Goal: Task Accomplishment & Management: Use online tool/utility

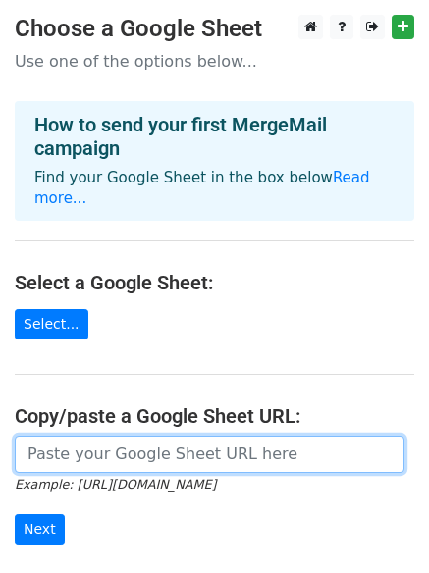
click at [139, 436] on input "url" at bounding box center [209, 454] width 389 height 37
paste input "https://docs.google.com/spreadsheets/d/1WiuVywGfdYniaXO4kq7WJ_vOeZZzSTAYkk8WGYI…"
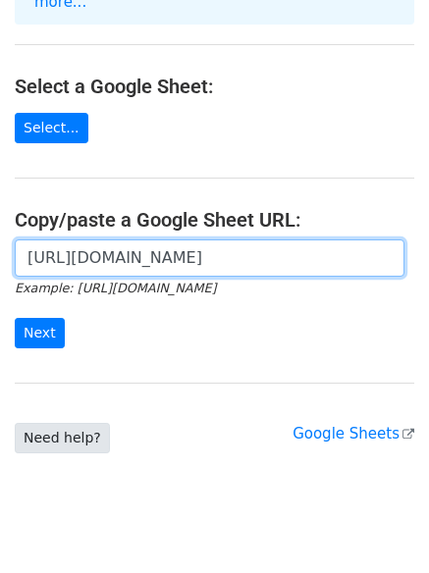
scroll to position [213, 0]
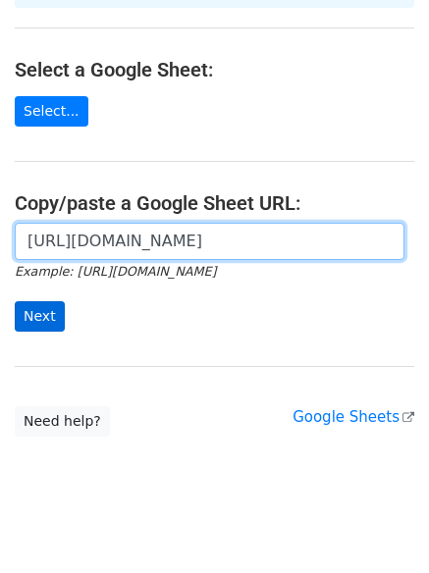
type input "https://docs.google.com/spreadsheets/d/1WiuVywGfdYniaXO4kq7WJ_vOeZZzSTAYkk8WGYI…"
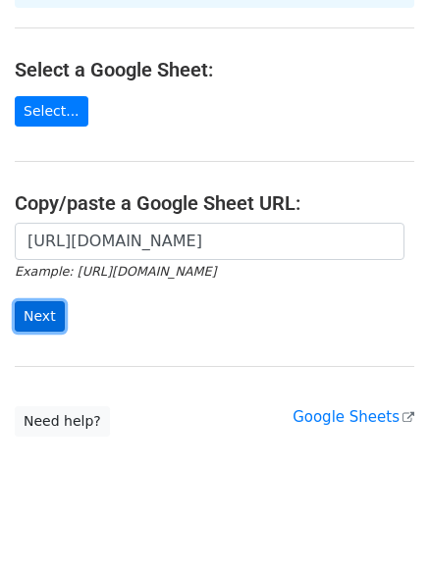
click at [35, 301] on input "Next" at bounding box center [40, 316] width 50 height 30
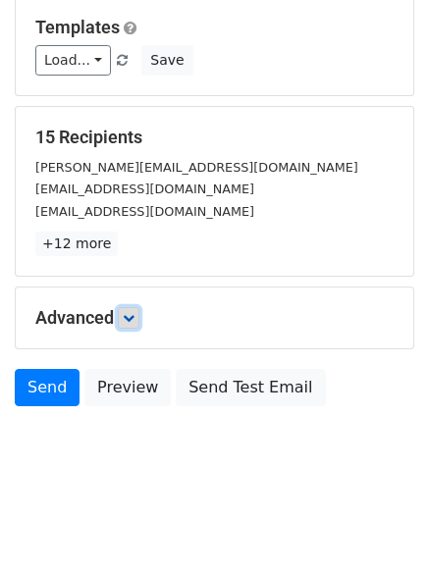
click at [134, 319] on icon at bounding box center [129, 318] width 12 height 12
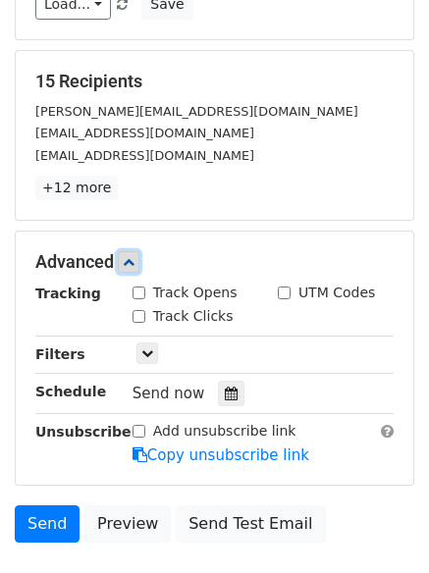
scroll to position [392, 0]
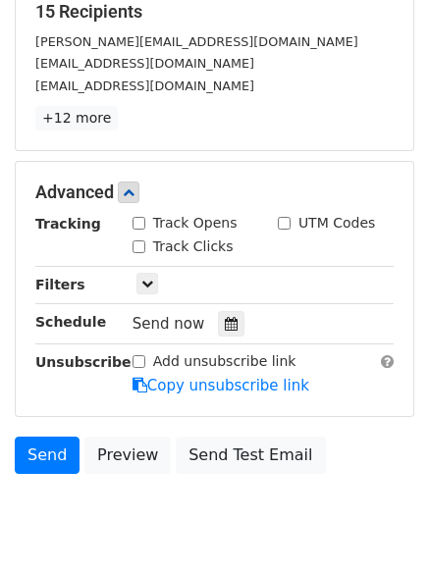
click at [134, 249] on input "Track Clicks" at bounding box center [138, 246] width 13 height 13
checkbox input "true"
click at [134, 223] on input "Track Opens" at bounding box center [138, 223] width 13 height 13
checkbox input "true"
click at [225, 338] on div "Tracking Track Opens UTM Codes Track Clicks Filters Only include spreadsheet ro…" at bounding box center [214, 304] width 358 height 183
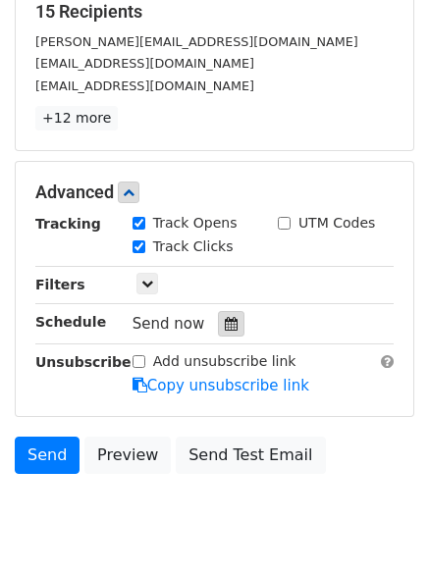
click at [218, 314] on div at bounding box center [231, 324] width 26 height 26
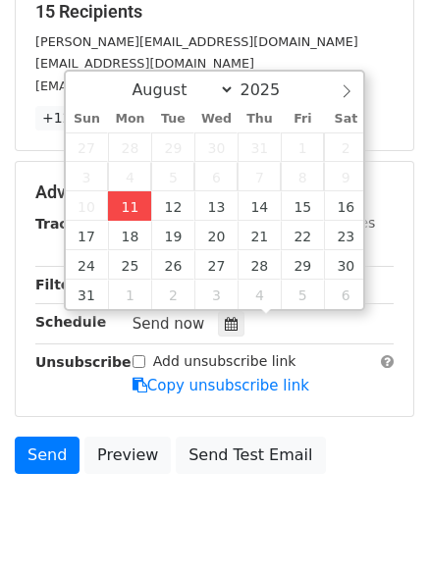
type input "2025-08-11 14:44"
type input "02"
type input "44"
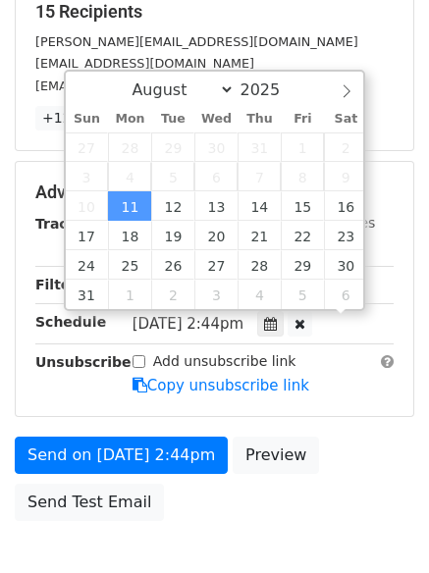
scroll to position [1, 0]
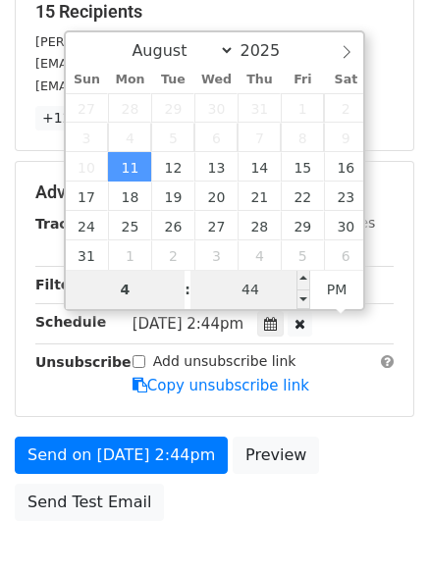
type input "4"
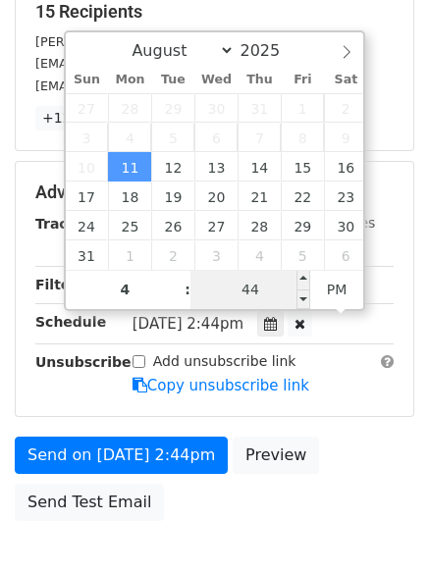
type input "2025-08-11 16:44"
type input "04"
click at [282, 289] on input "44" at bounding box center [250, 289] width 120 height 39
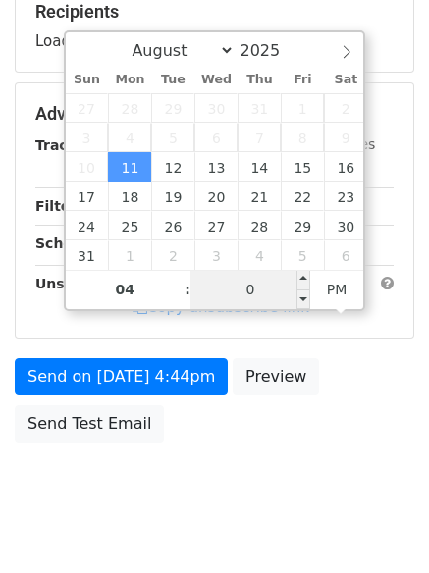
type input "00"
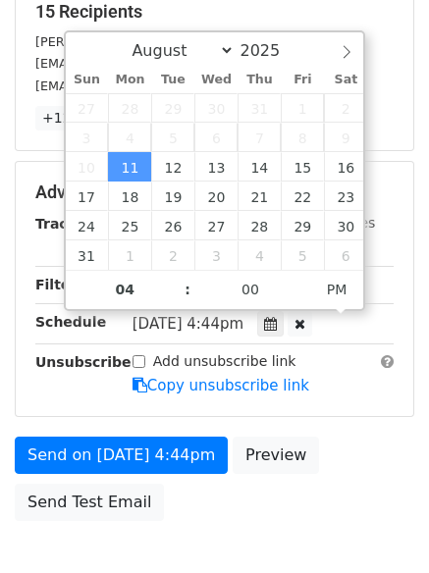
type input "2025-08-11 16:00"
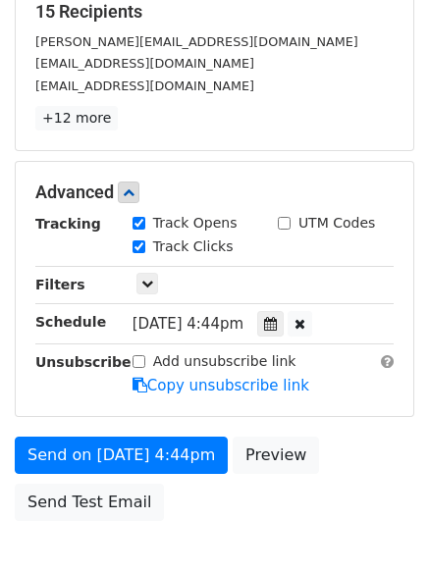
click at [312, 399] on div "Advanced Tracking Track Opens UTM Codes Track Clicks Filters Only include sprea…" at bounding box center [214, 289] width 397 height 254
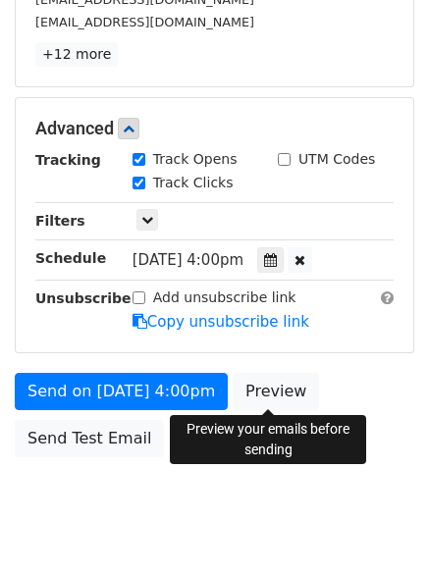
scroll to position [428, 0]
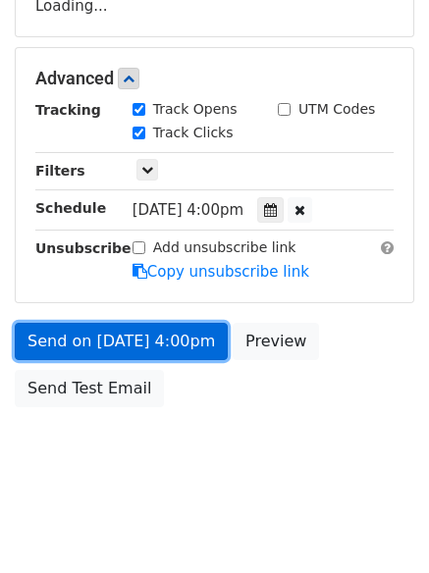
click at [173, 354] on link "Send on Aug 11 at 4:00pm" at bounding box center [121, 341] width 213 height 37
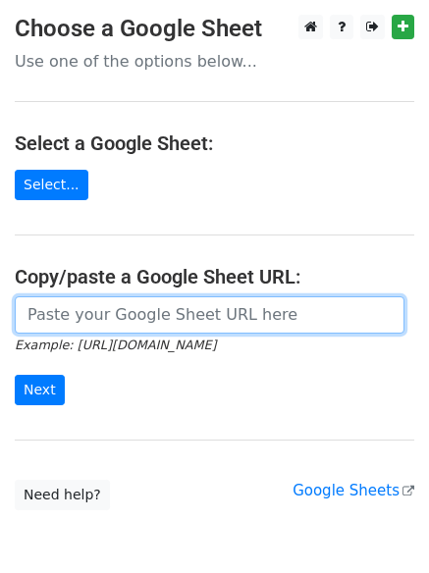
click at [143, 321] on input "url" at bounding box center [209, 314] width 389 height 37
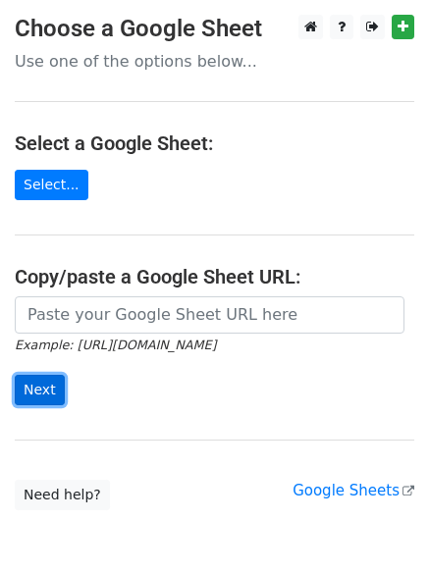
click at [19, 387] on input "Next" at bounding box center [40, 390] width 50 height 30
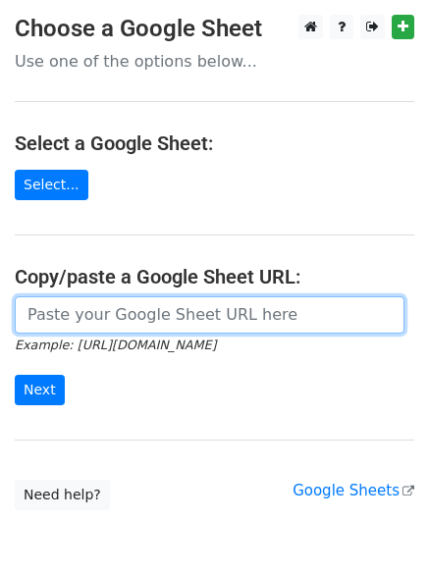
drag, startPoint x: 135, startPoint y: 319, endPoint x: 150, endPoint y: 333, distance: 20.1
click at [135, 319] on input "url" at bounding box center [209, 314] width 389 height 37
type input "https://docs.google.com/spreadsheets/d/1WiuVywGfdYniaXO4kq7WJ_vOeZZzSTAYkk8WGYI…"
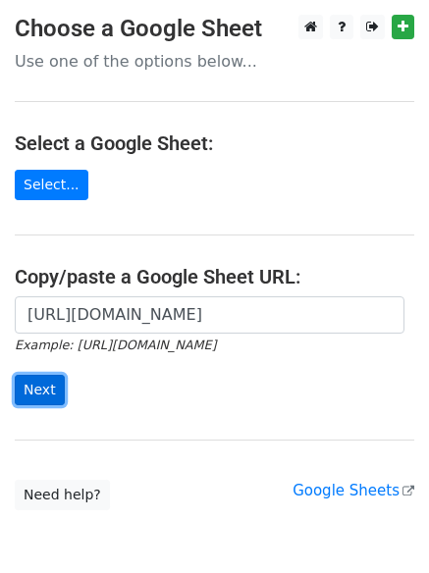
click at [30, 388] on input "Next" at bounding box center [40, 390] width 50 height 30
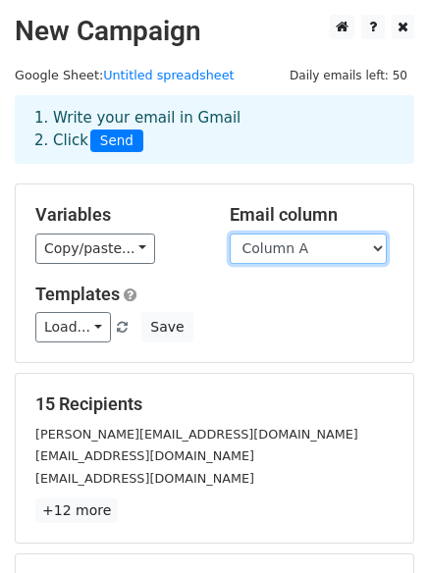
drag, startPoint x: 357, startPoint y: 253, endPoint x: 356, endPoint y: 263, distance: 9.9
click at [357, 253] on select "Column A Column B Column C" at bounding box center [308, 248] width 157 height 30
select select "Column B"
click at [230, 233] on select "Column A Column B Column C" at bounding box center [308, 248] width 157 height 30
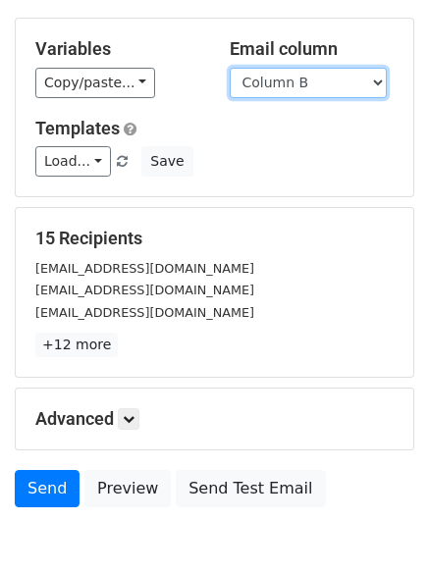
scroll to position [267, 0]
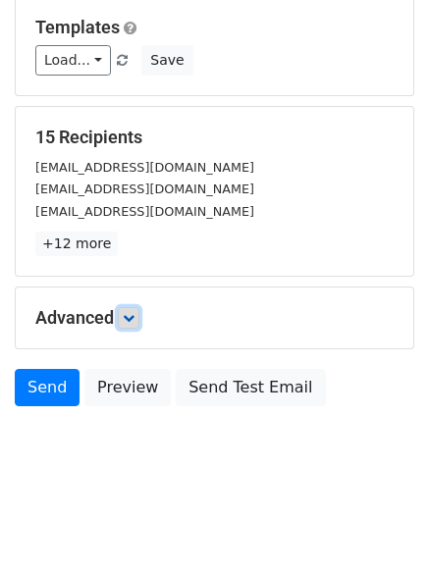
click at [129, 320] on icon at bounding box center [129, 318] width 12 height 12
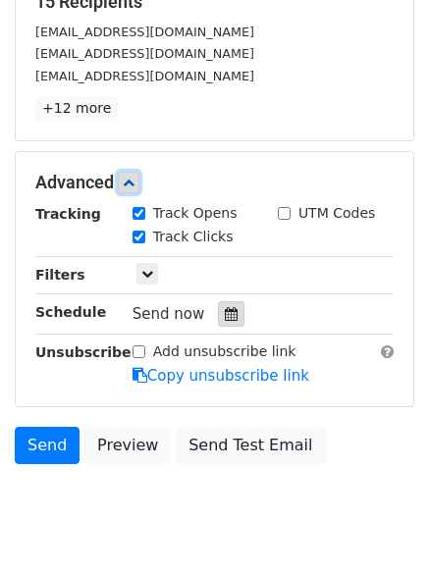
scroll to position [410, 0]
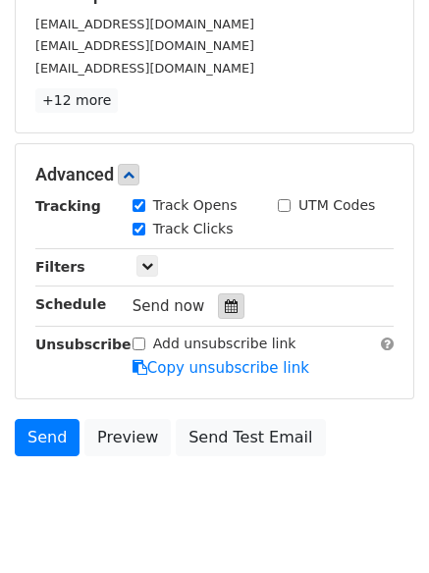
click at [222, 314] on div at bounding box center [231, 306] width 26 height 26
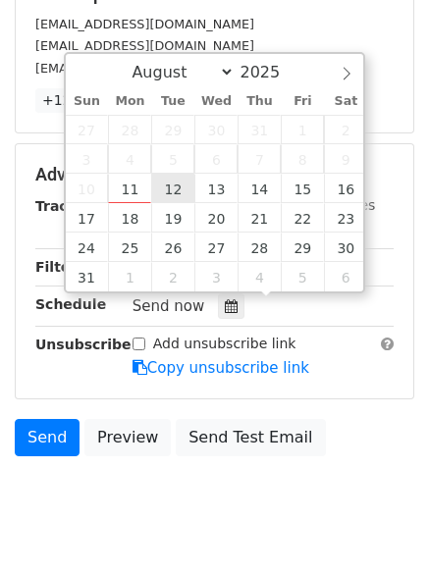
type input "2025-08-12 12:00"
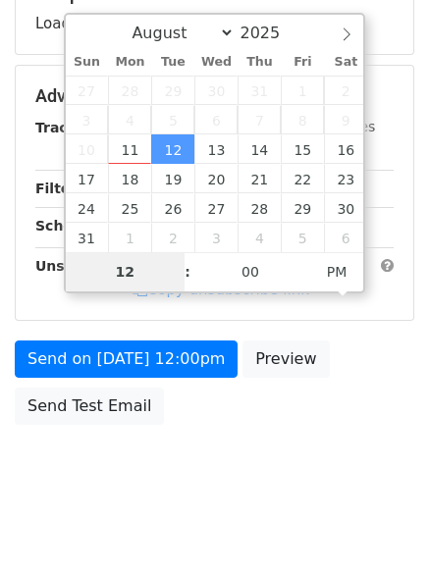
type input "5"
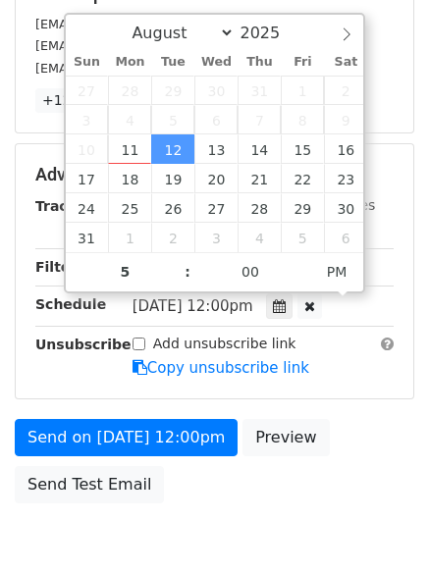
type input "2025-08-12 17:00"
click at [264, 497] on div "Send on Aug 12 at 12:00pm Preview Send Test Email" at bounding box center [214, 466] width 429 height 94
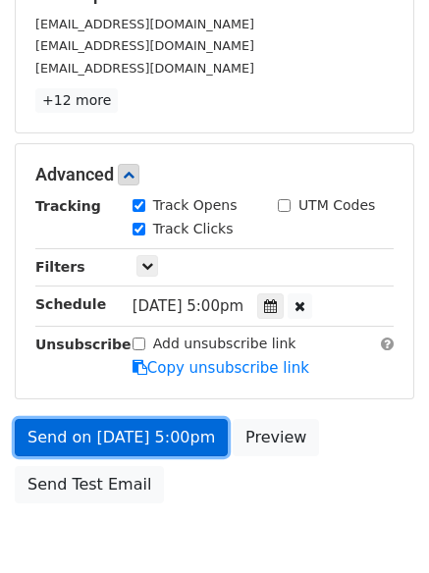
click at [184, 439] on link "Send on Aug 12 at 5:00pm" at bounding box center [121, 437] width 213 height 37
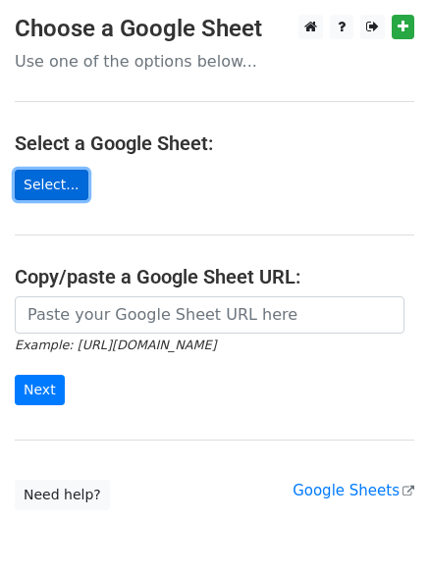
click at [54, 188] on link "Select..." at bounding box center [52, 185] width 74 height 30
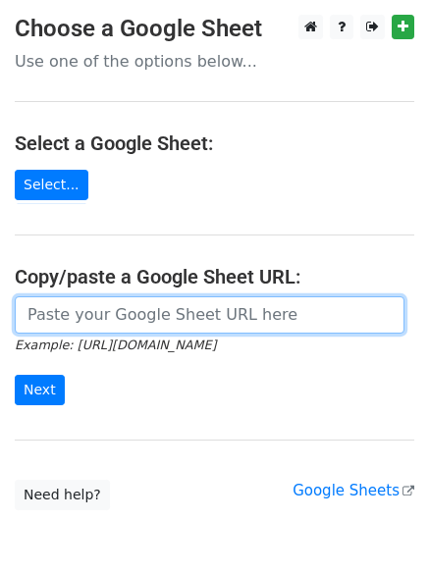
click at [113, 304] on input "url" at bounding box center [209, 314] width 389 height 37
type input "https://docs.google.com/spreadsheets/d/1WiuVywGfdYniaXO4kq7WJ_vOeZZzSTAYkk8WGYI…"
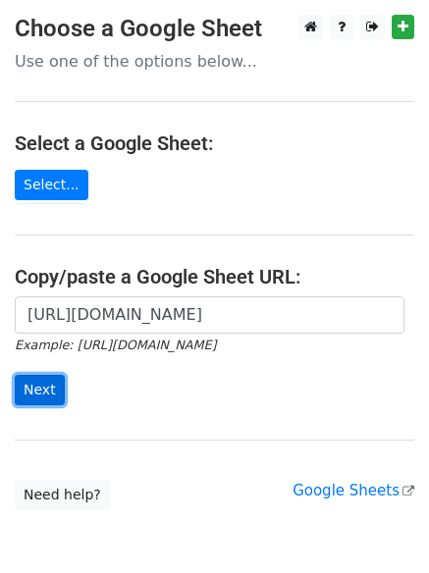
click at [26, 389] on input "Next" at bounding box center [40, 390] width 50 height 30
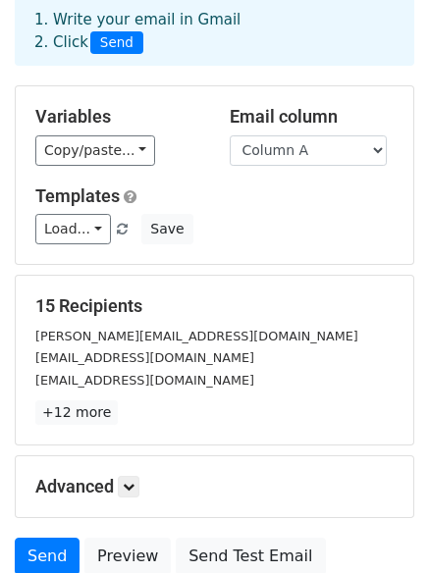
scroll to position [188, 0]
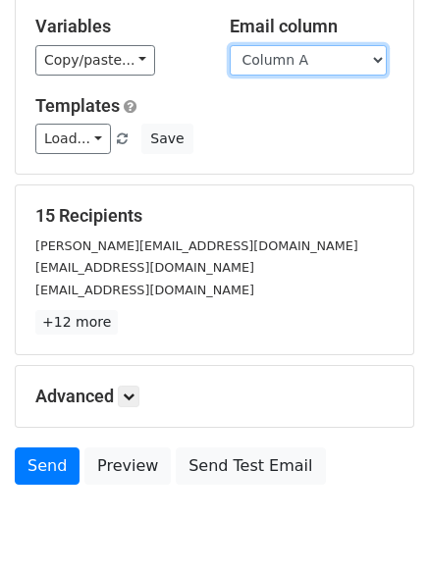
click at [299, 67] on select "Column A Column B Column C" at bounding box center [308, 60] width 157 height 30
select select "Column C"
click at [230, 45] on select "Column A Column B Column C" at bounding box center [308, 60] width 157 height 30
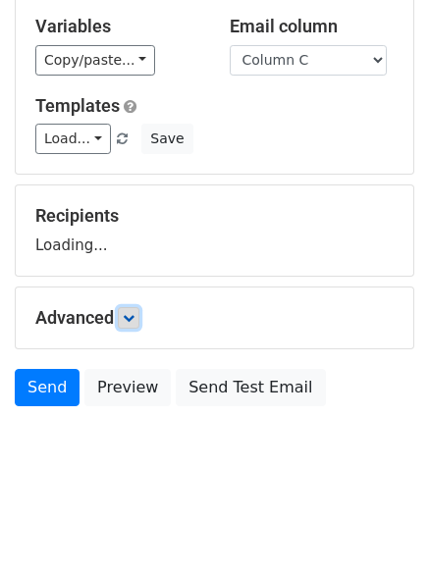
click at [134, 315] on icon at bounding box center [129, 318] width 12 height 12
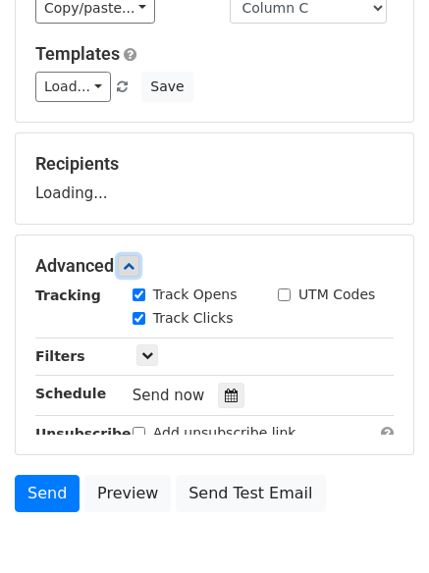
scroll to position [320, 0]
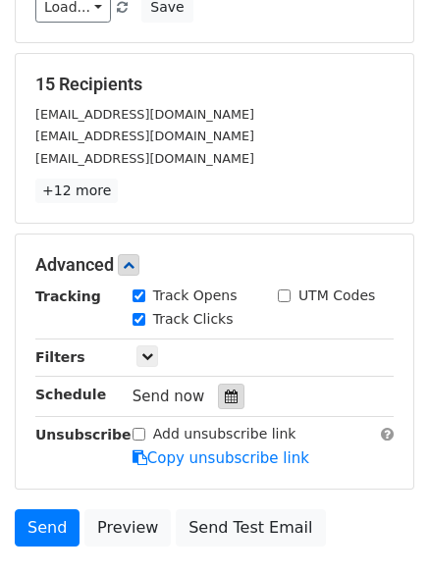
click at [225, 394] on icon at bounding box center [231, 396] width 13 height 14
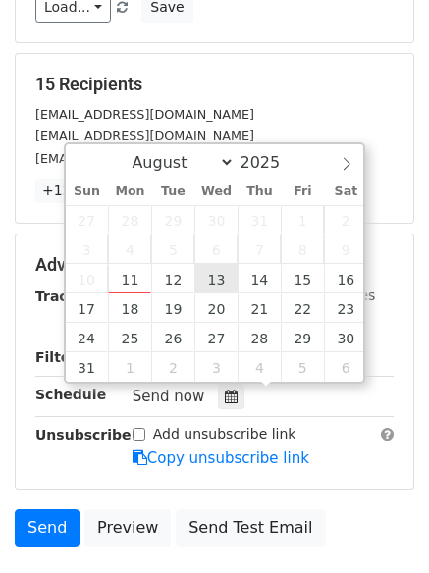
type input "2025-08-13 12:00"
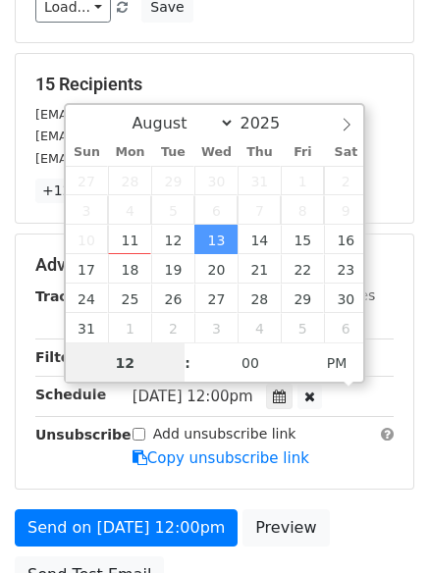
scroll to position [1, 0]
type input "6"
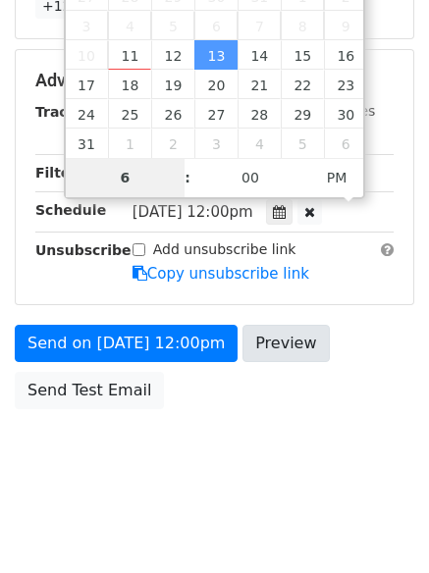
scroll to position [506, 0]
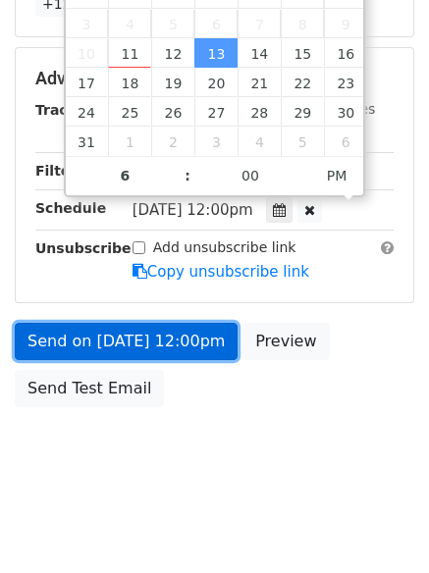
type input "2025-08-13 18:00"
click at [192, 343] on link "Send on Aug 13 at 12:00pm" at bounding box center [126, 341] width 223 height 37
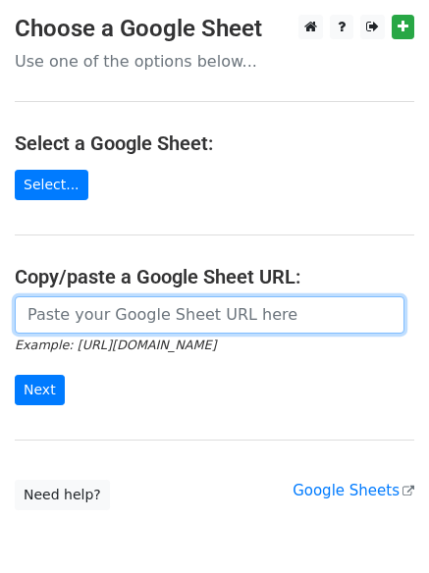
drag, startPoint x: 139, startPoint y: 313, endPoint x: 156, endPoint y: 333, distance: 25.8
click at [139, 313] on input "url" at bounding box center [209, 314] width 389 height 37
type input "[URL][DOMAIN_NAME]"
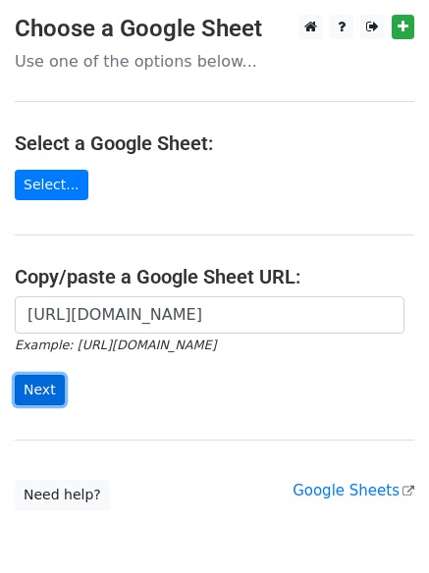
click at [42, 386] on input "Next" at bounding box center [40, 390] width 50 height 30
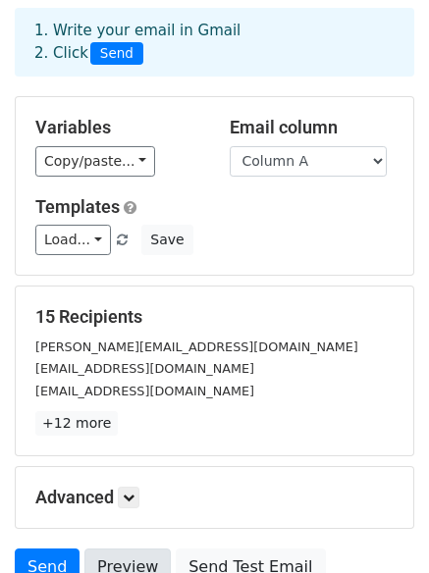
scroll to position [267, 0]
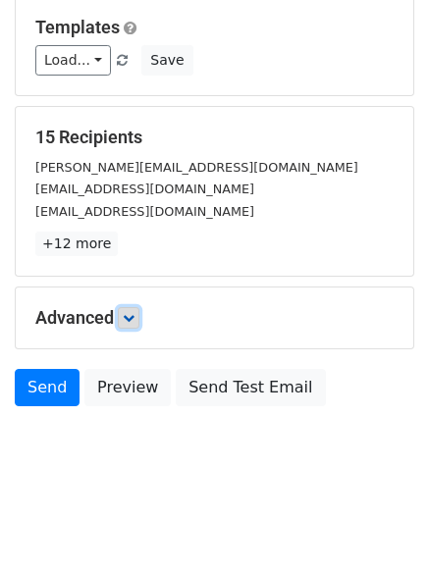
click at [129, 310] on link at bounding box center [129, 318] width 22 height 22
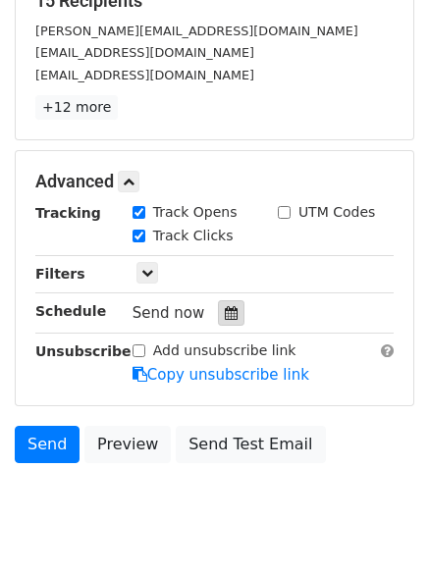
click at [227, 324] on div at bounding box center [231, 313] width 26 height 26
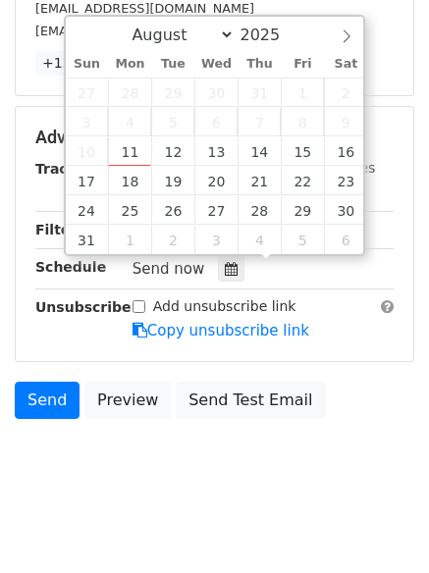
scroll to position [459, 0]
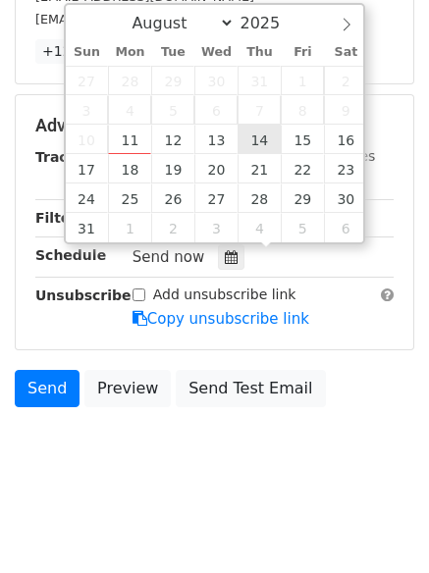
type input "2025-08-14 12:00"
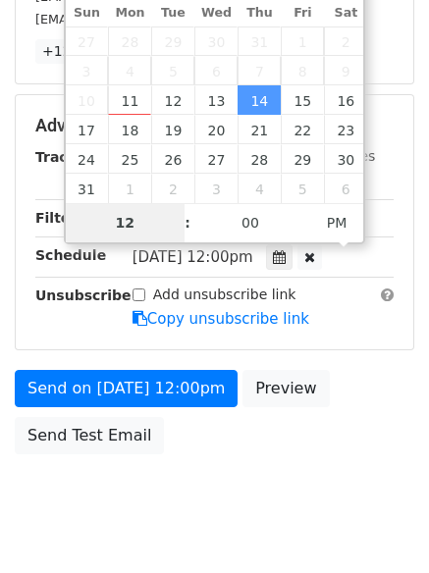
scroll to position [428, 0]
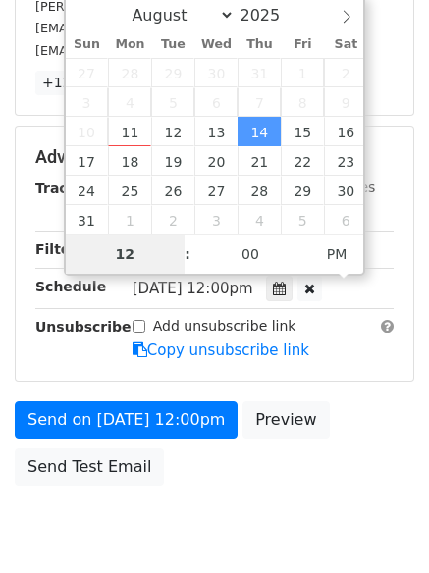
type input "7"
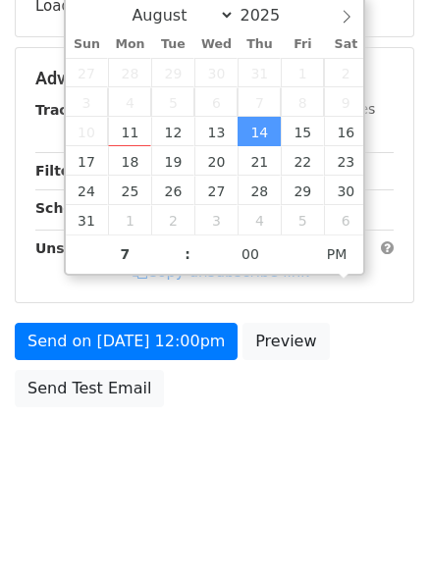
type input "2025-08-14 19:00"
click at [259, 454] on body "New Campaign Daily emails left: 50 Google Sheet: Untitled spreadsheet 1. Write …" at bounding box center [214, 41] width 429 height 908
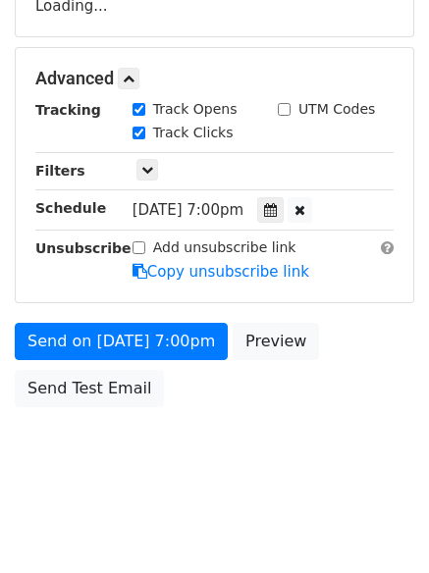
click at [173, 405] on div "Send on Aug 14 at 7:00pm Preview Send Test Email" at bounding box center [214, 370] width 429 height 94
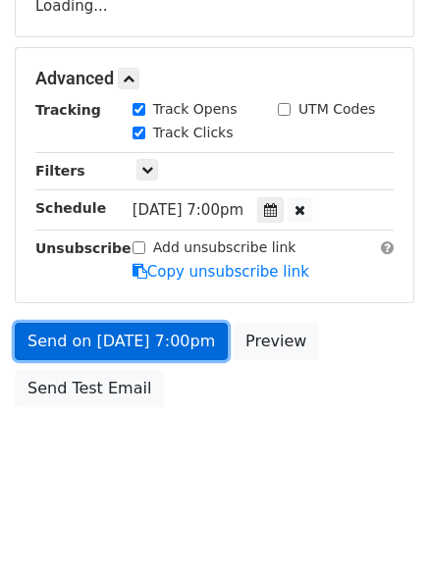
click at [148, 336] on link "Send on Aug 14 at 7:00pm" at bounding box center [121, 341] width 213 height 37
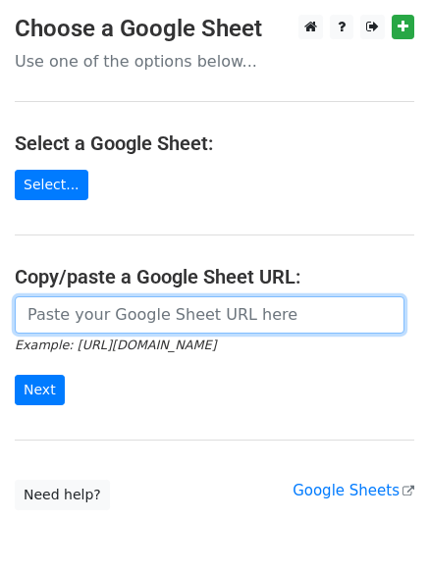
drag, startPoint x: 140, startPoint y: 318, endPoint x: 151, endPoint y: 331, distance: 16.7
click at [140, 318] on input "url" at bounding box center [209, 314] width 389 height 37
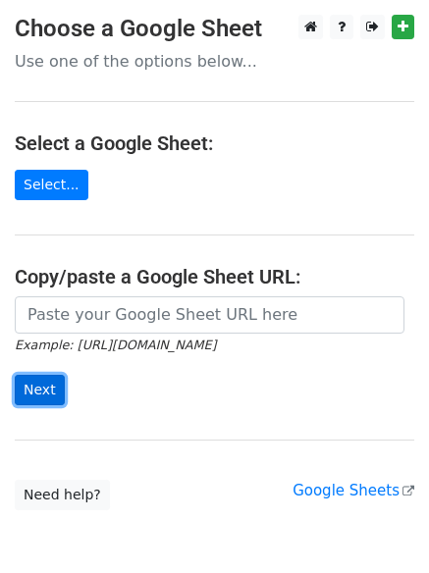
click at [33, 389] on input "Next" at bounding box center [40, 390] width 50 height 30
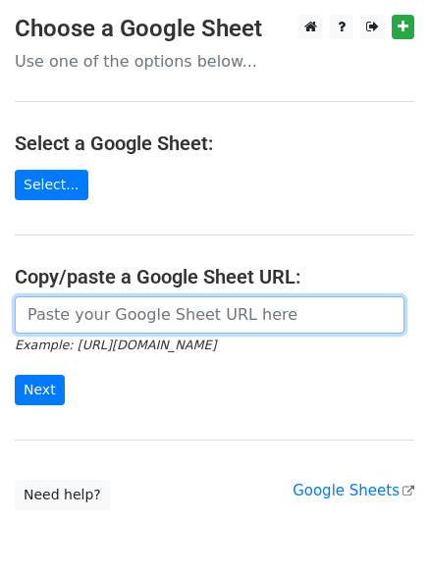
drag, startPoint x: 139, startPoint y: 309, endPoint x: 158, endPoint y: 333, distance: 30.0
click at [139, 309] on input "url" at bounding box center [209, 314] width 389 height 37
type input "[URL][DOMAIN_NAME]"
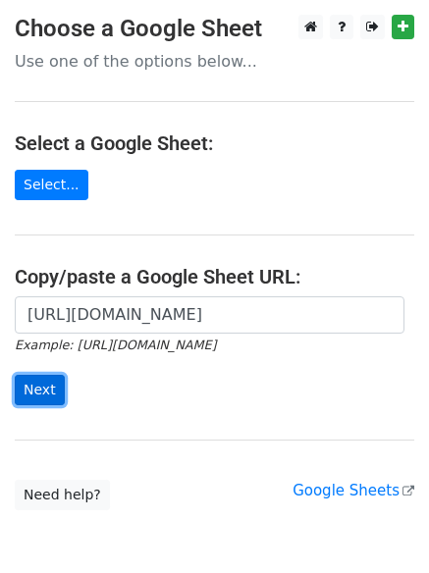
click at [36, 391] on input "Next" at bounding box center [40, 390] width 50 height 30
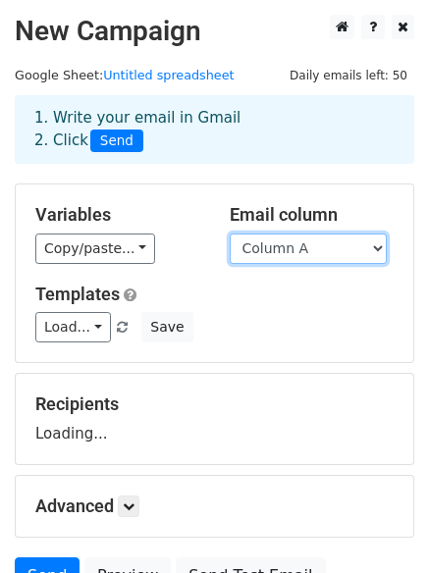
click at [295, 250] on select "Column A Column B Column C" at bounding box center [308, 248] width 157 height 30
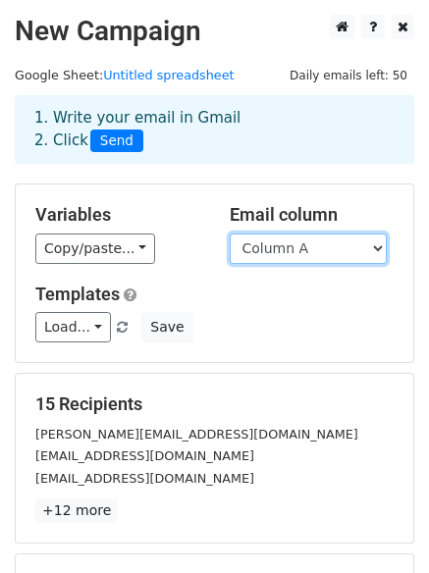
drag, startPoint x: 307, startPoint y: 249, endPoint x: 307, endPoint y: 262, distance: 12.8
click at [307, 249] on select "Column A Column B Column C" at bounding box center [308, 248] width 157 height 30
select select "Column B"
click at [230, 233] on select "Column A Column B Column C" at bounding box center [308, 248] width 157 height 30
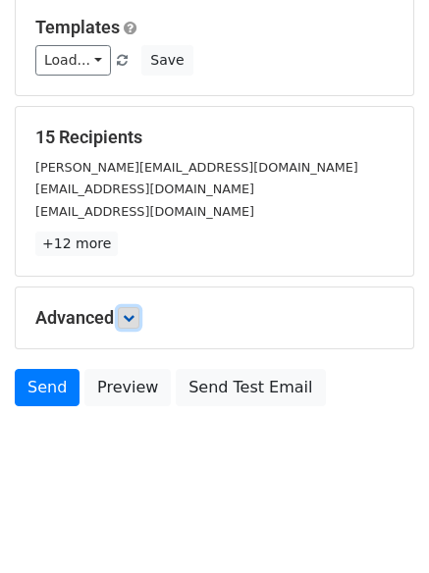
click at [127, 323] on icon at bounding box center [129, 318] width 12 height 12
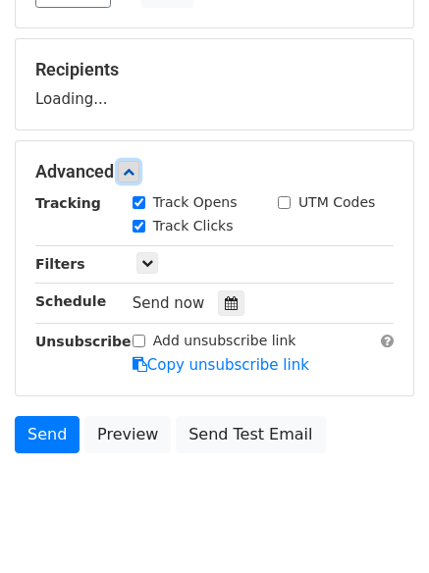
scroll to position [336, 0]
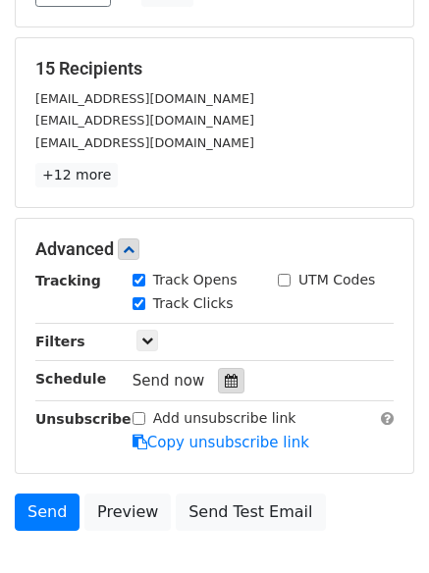
click at [225, 386] on icon at bounding box center [231, 381] width 13 height 14
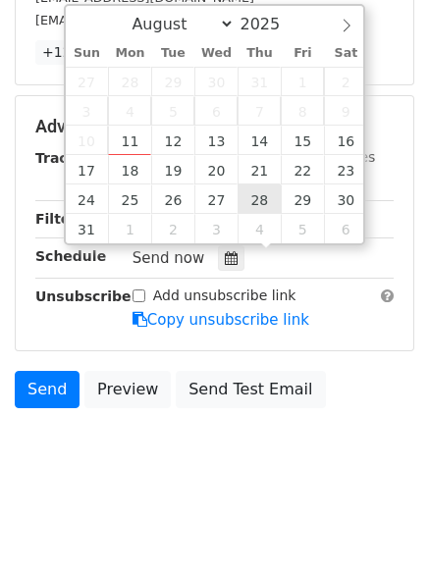
scroll to position [459, 0]
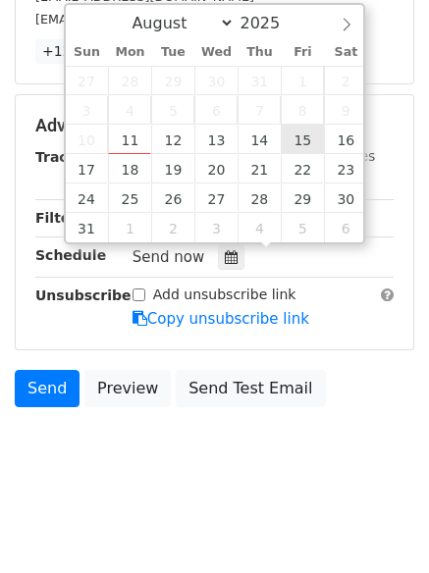
type input "2025-08-15 12:00"
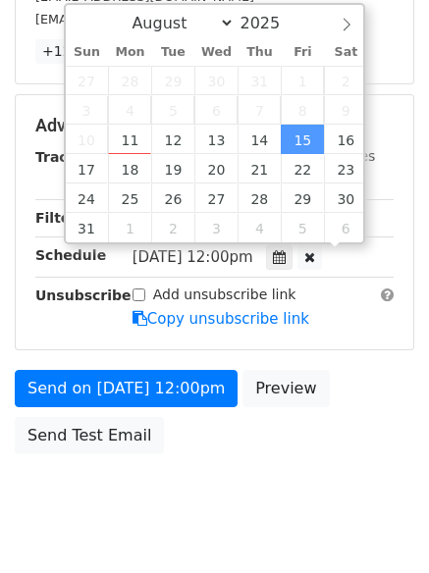
scroll to position [1, 0]
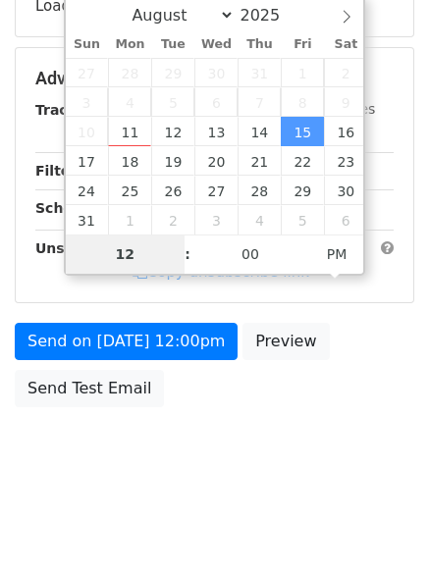
type input "8"
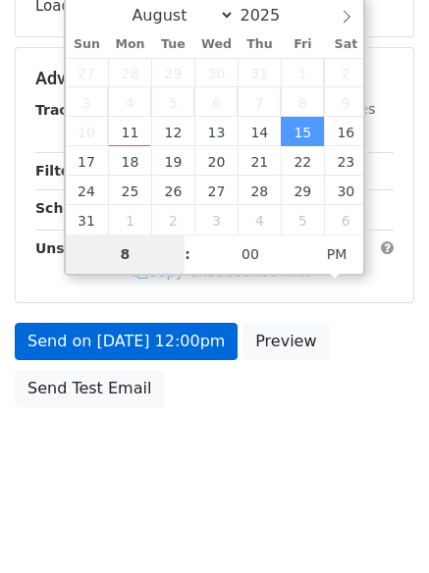
scroll to position [459, 0]
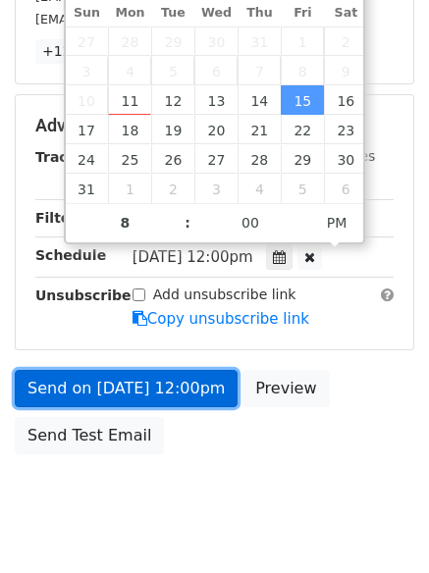
type input "2025-08-15 20:00"
click at [224, 397] on link "Send on Aug 15 at 12:00pm" at bounding box center [126, 388] width 223 height 37
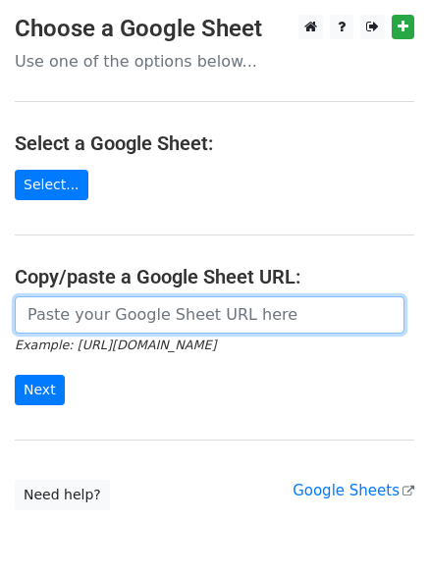
click at [226, 316] on input "url" at bounding box center [209, 314] width 389 height 37
type input "[URL][DOMAIN_NAME]"
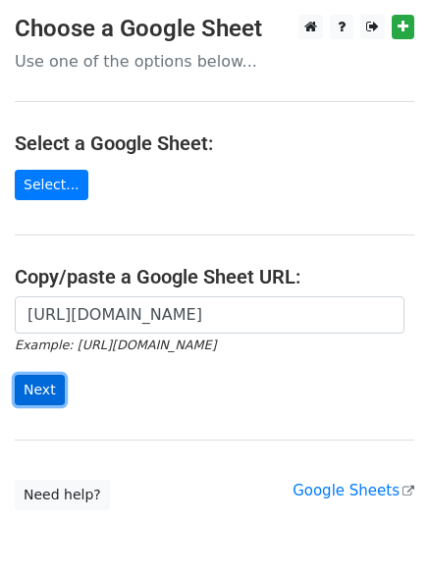
click at [38, 391] on input "Next" at bounding box center [40, 390] width 50 height 30
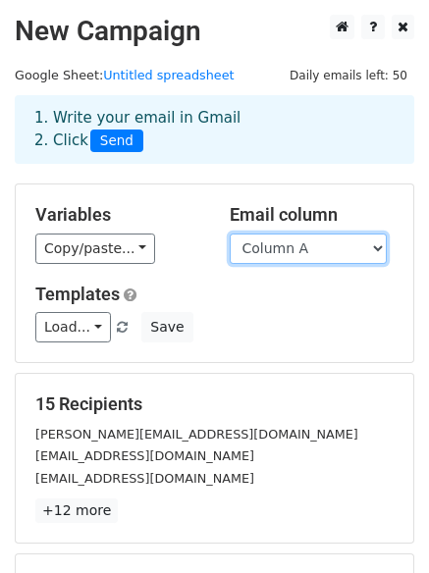
click at [334, 257] on select "Column A Column B Column C" at bounding box center [308, 248] width 157 height 30
select select "Column C"
click at [230, 233] on select "Column A Column B Column C" at bounding box center [308, 248] width 157 height 30
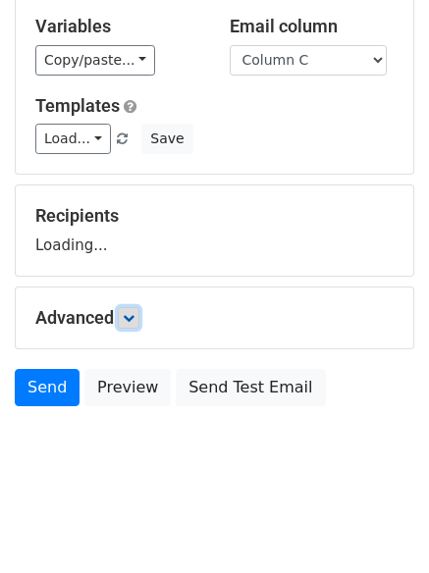
click at [132, 318] on icon at bounding box center [129, 318] width 12 height 12
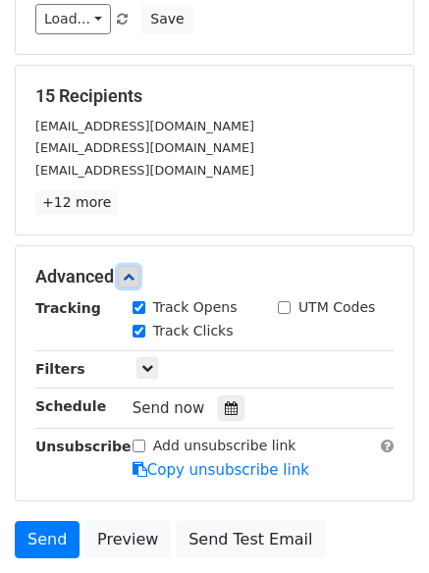
scroll to position [333, 0]
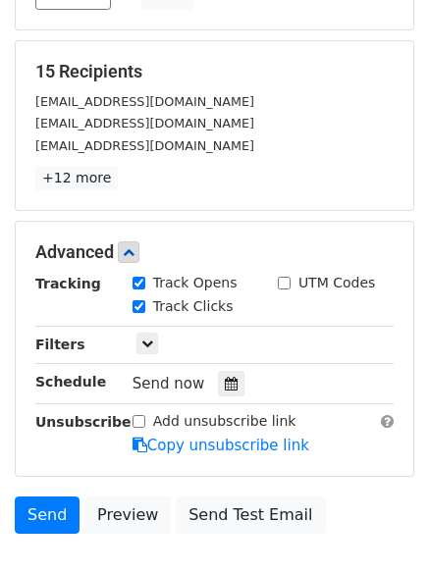
click at [231, 398] on div "Tracking Track Opens UTM Codes Track Clicks Filters Only include spreadsheet ro…" at bounding box center [214, 364] width 358 height 183
click at [229, 389] on div at bounding box center [231, 384] width 26 height 26
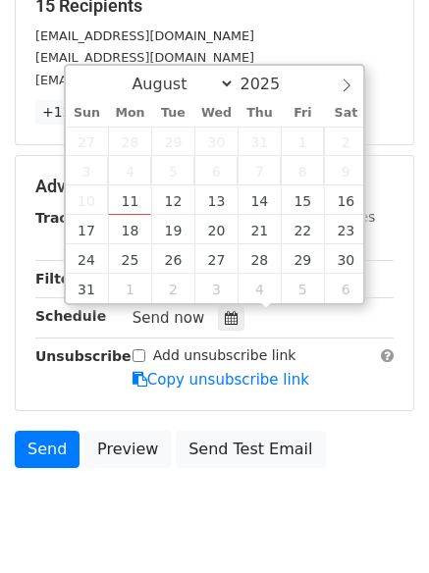
scroll to position [459, 0]
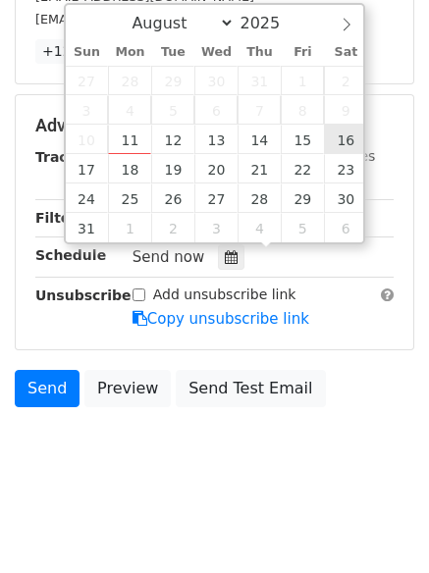
type input "[DATE] 12:00"
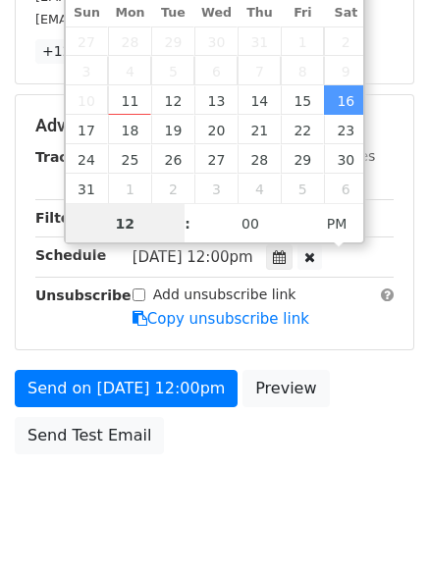
scroll to position [1, 0]
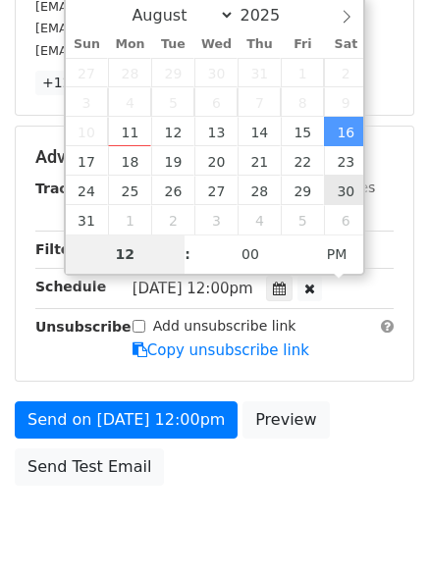
type input "9"
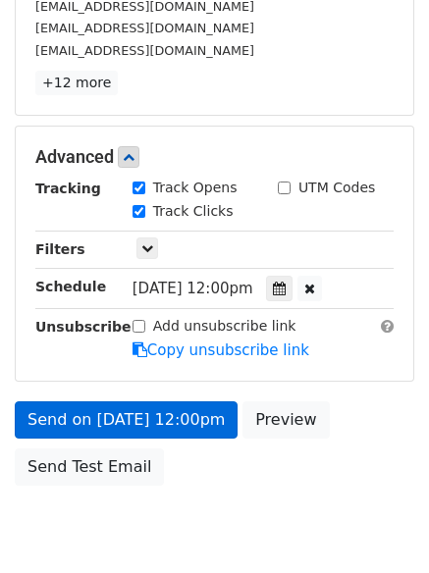
type input "[DATE] 21:00"
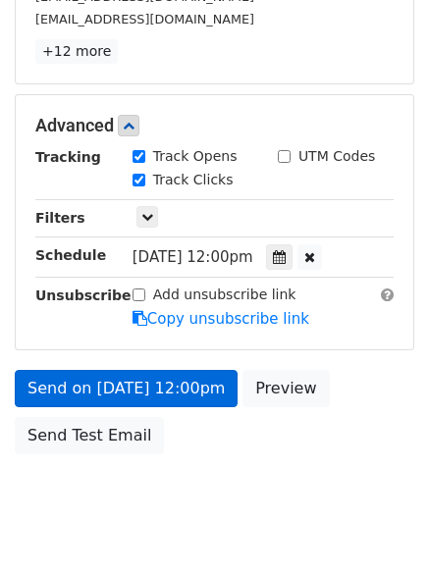
click at [165, 353] on form "Variables Copy/paste... {{Column A}} {{Column B}} {{Column C}} Email column Col…" at bounding box center [214, 94] width 399 height 740
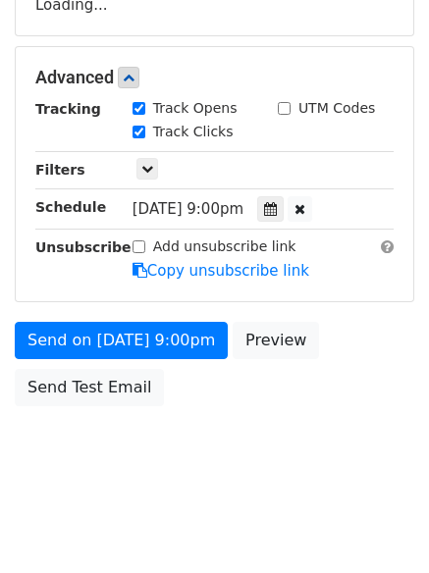
scroll to position [428, 0]
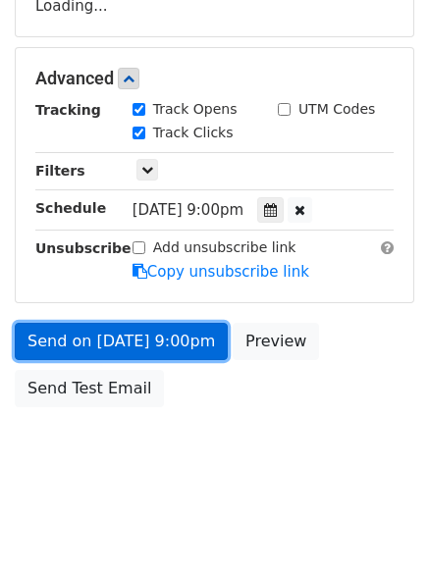
click at [181, 350] on link "Send on [DATE] 9:00pm" at bounding box center [121, 341] width 213 height 37
